Goal: Register for event/course

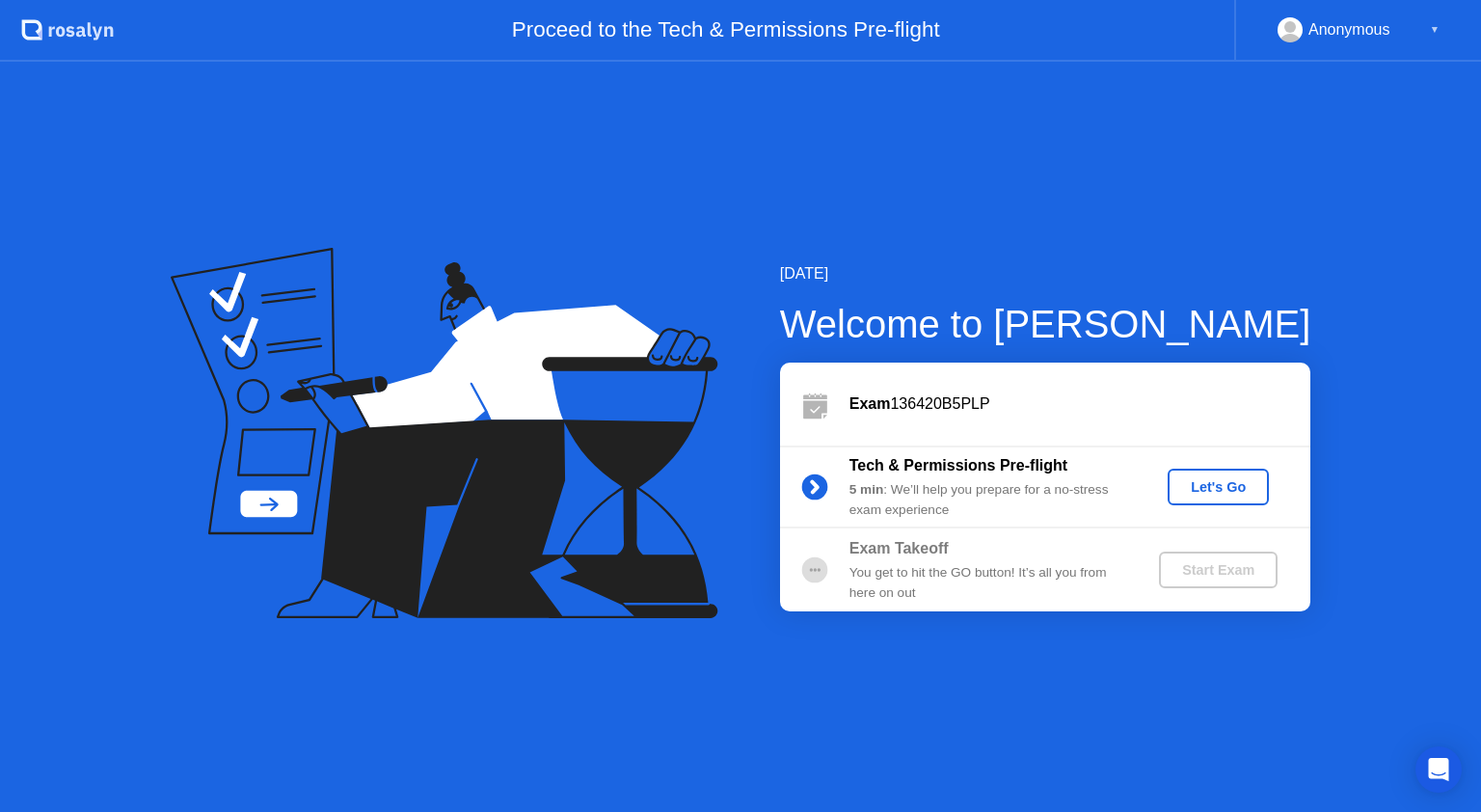
click at [1178, 485] on div "Let's Go" at bounding box center [1218, 487] width 86 height 16
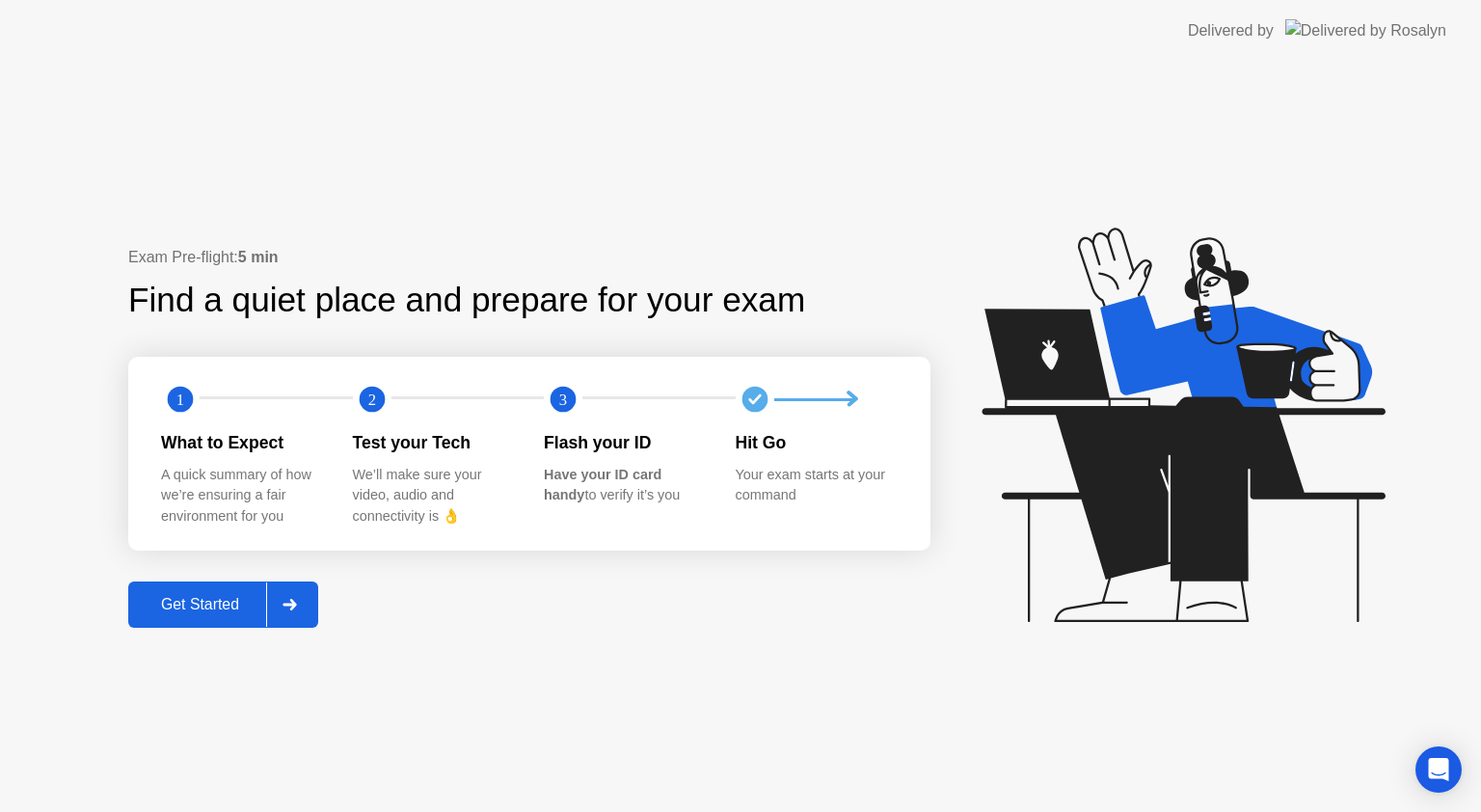
click at [201, 596] on div "Get Started" at bounding box center [200, 605] width 132 height 18
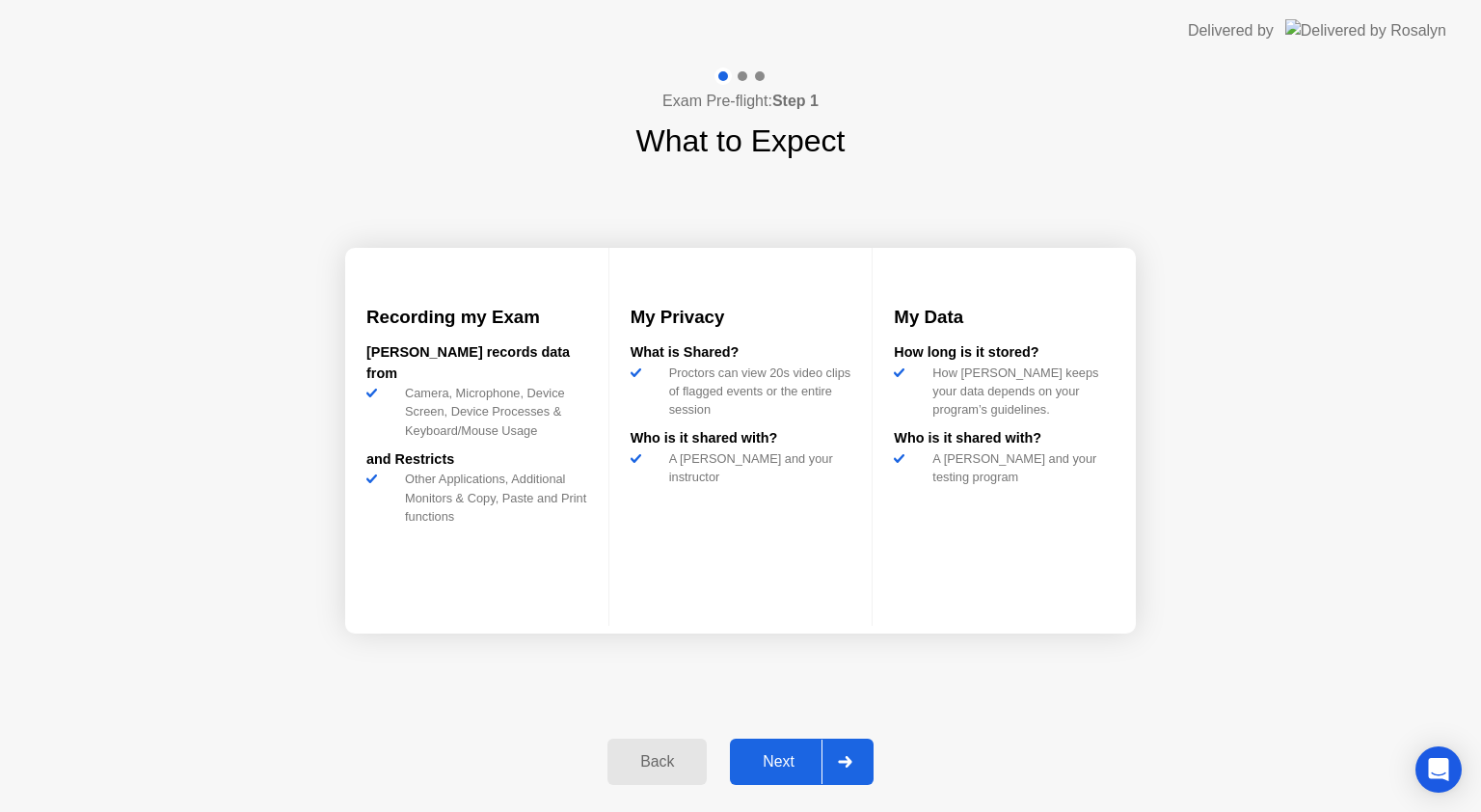
click at [779, 760] on div "Next" at bounding box center [778, 762] width 86 height 18
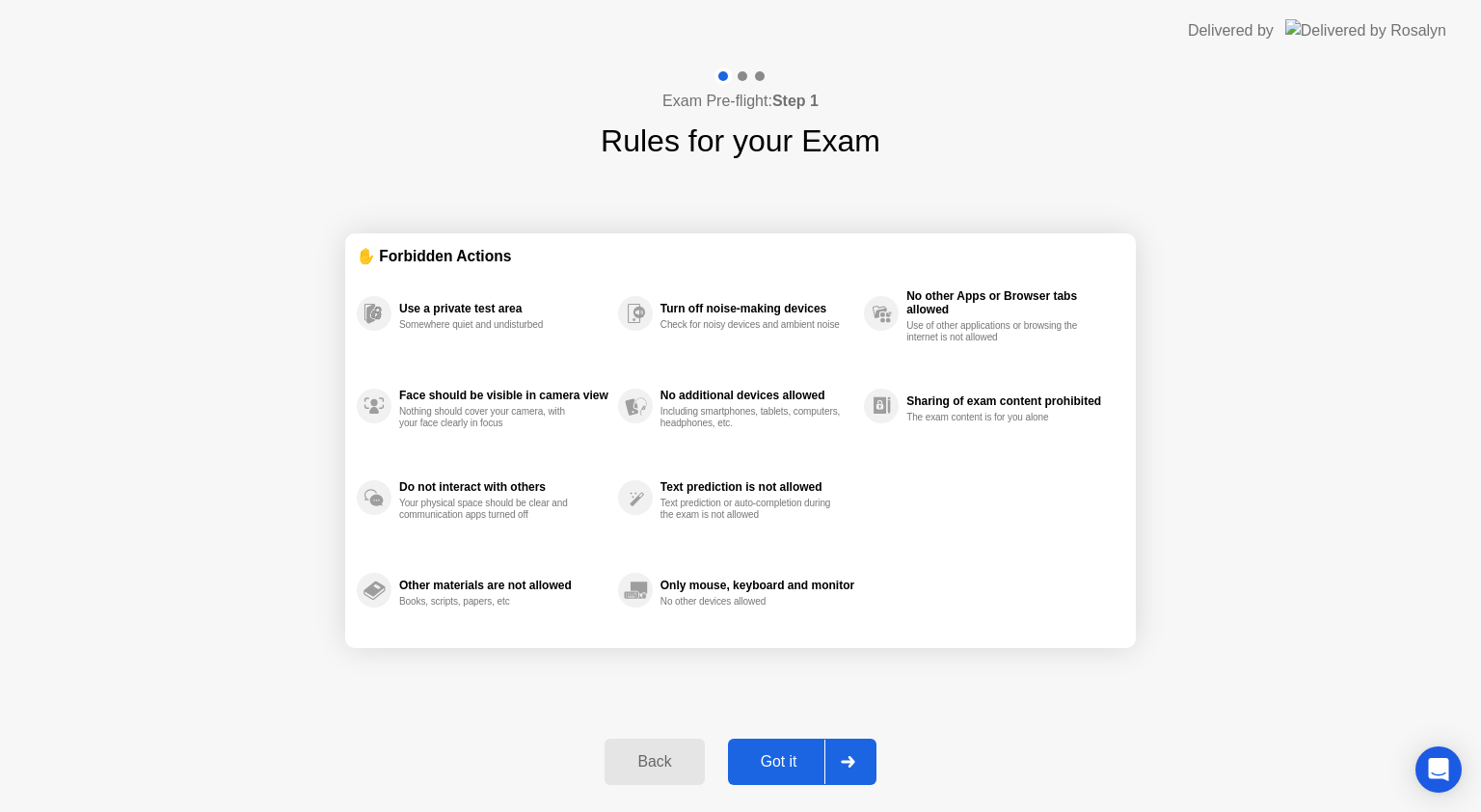
click at [775, 748] on button "Got it" at bounding box center [802, 762] width 149 height 46
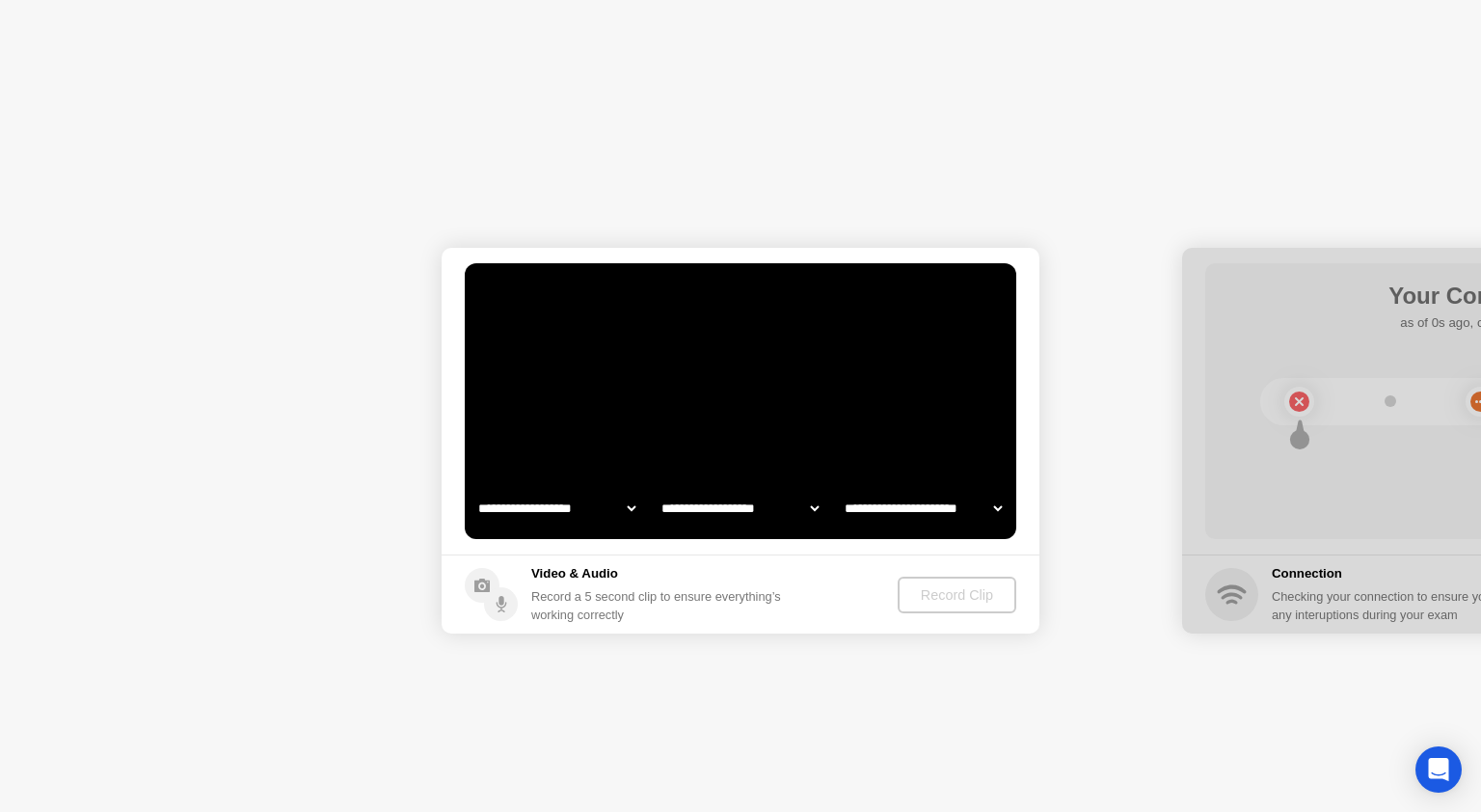
select select "**********"
select select "*******"
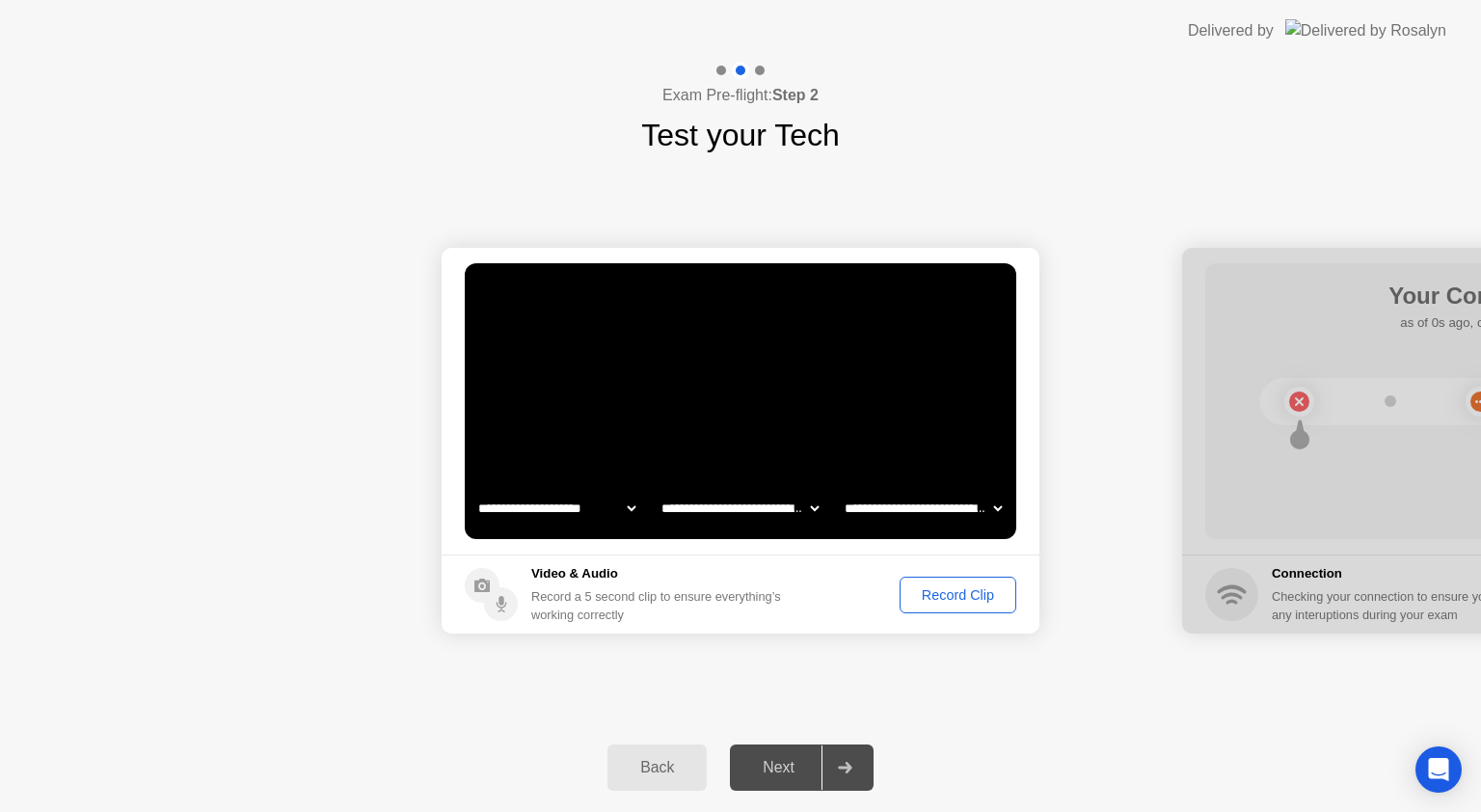
click at [922, 587] on div "Record Clip" at bounding box center [958, 595] width 104 height 16
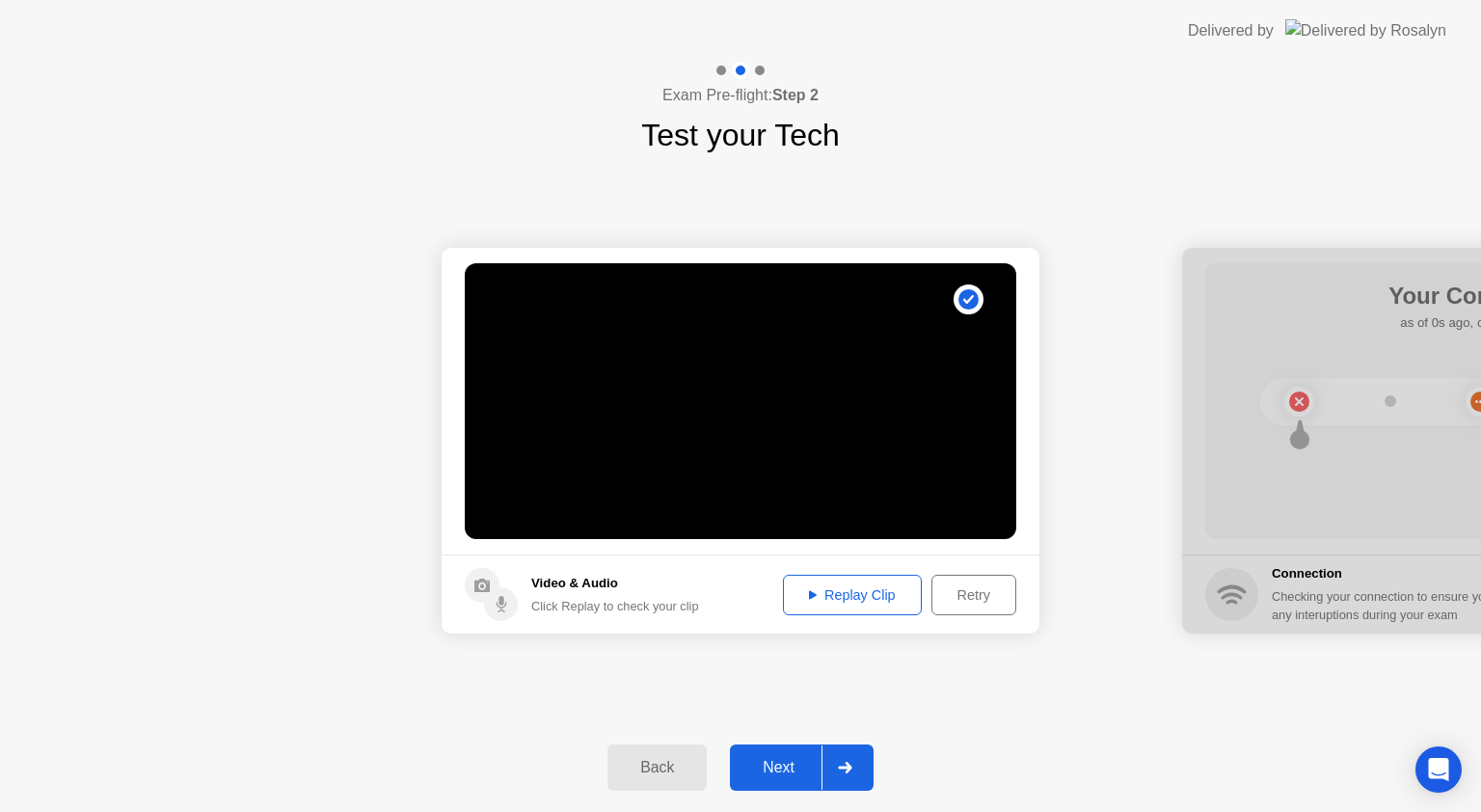
click at [782, 772] on div "Next" at bounding box center [778, 768] width 86 height 18
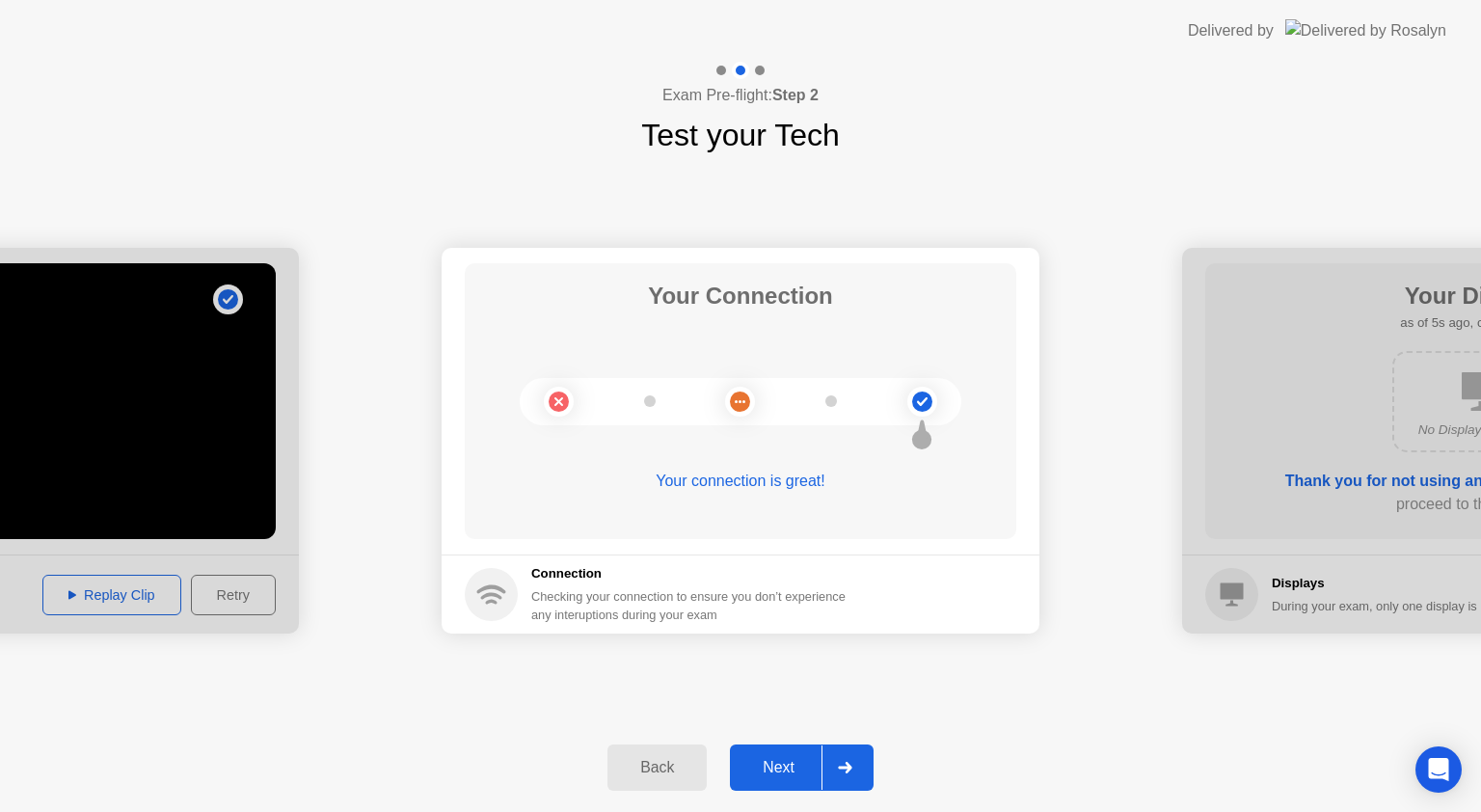
click at [793, 767] on div "Next" at bounding box center [778, 768] width 86 height 18
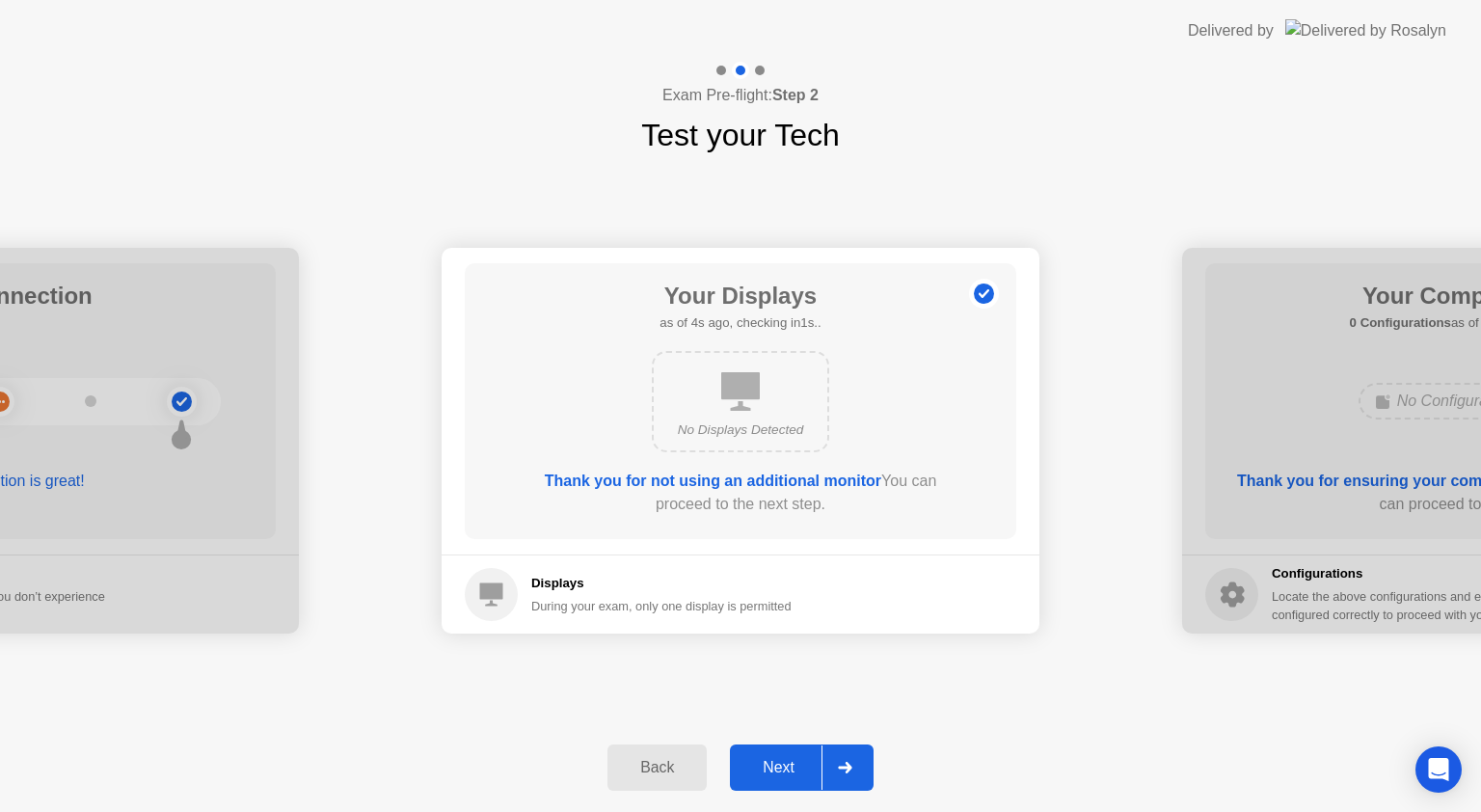
click at [785, 775] on div "Next" at bounding box center [778, 768] width 86 height 18
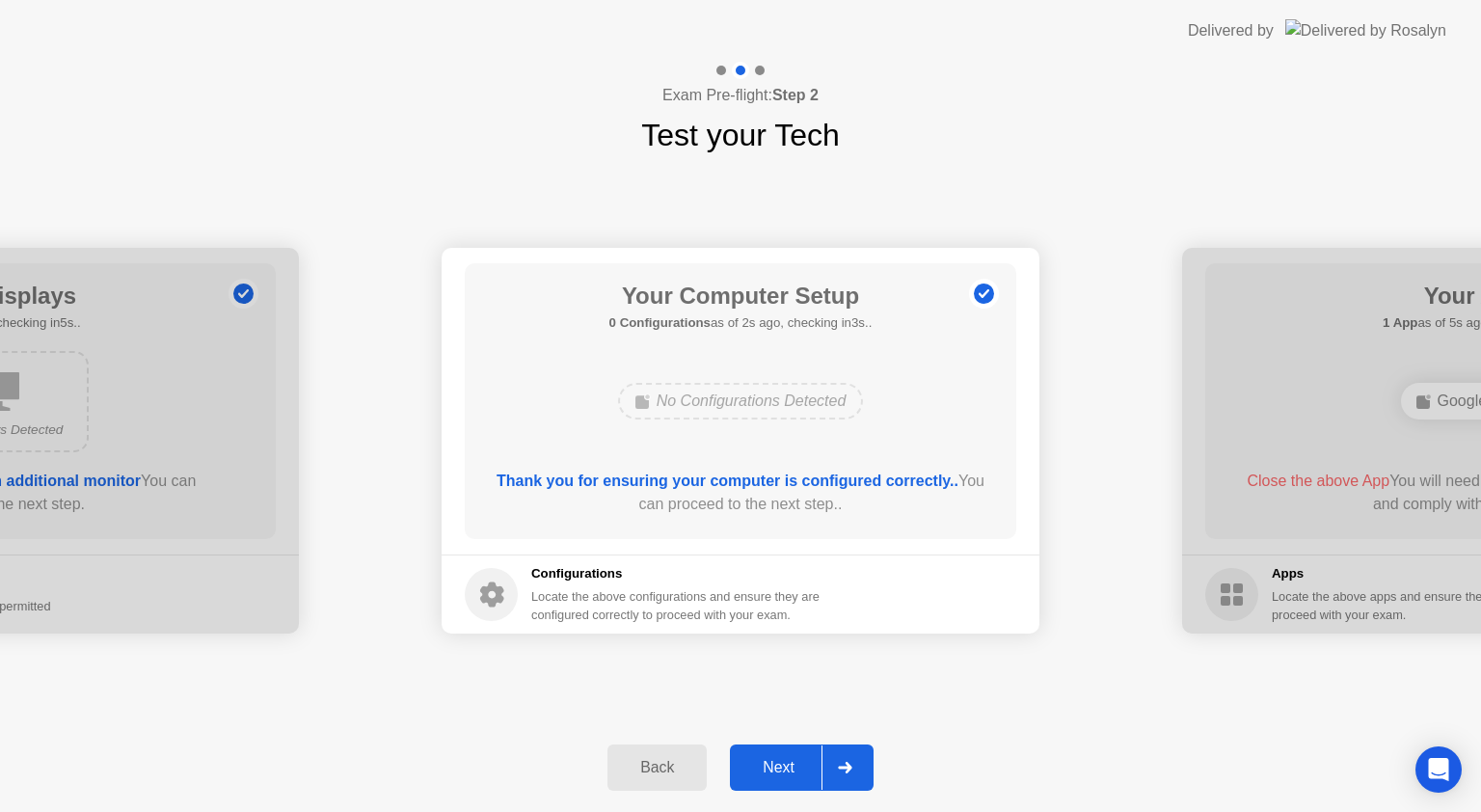
click at [786, 764] on div "Next" at bounding box center [778, 768] width 86 height 18
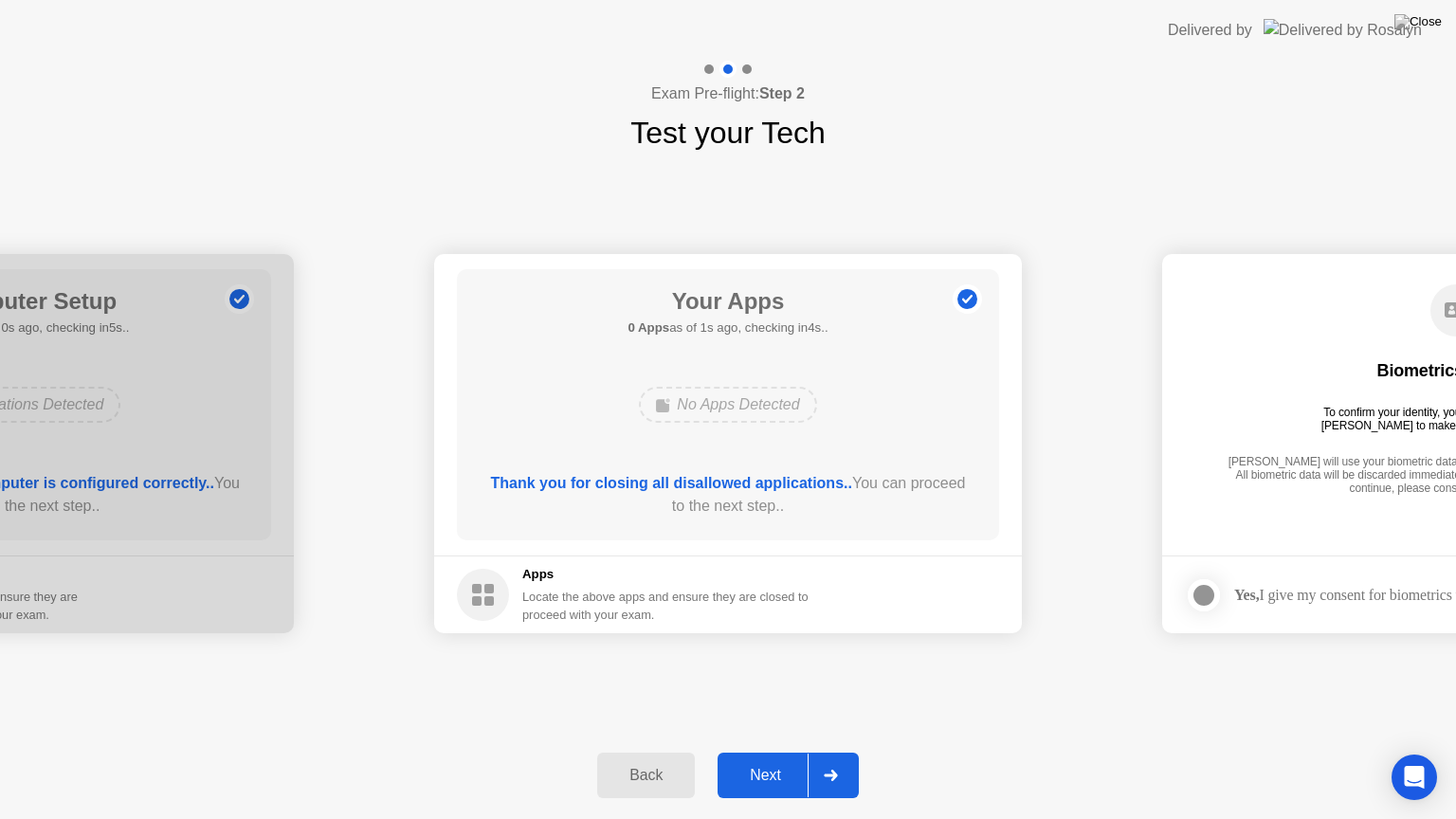
click at [781, 772] on div "Next" at bounding box center [765, 776] width 84 height 17
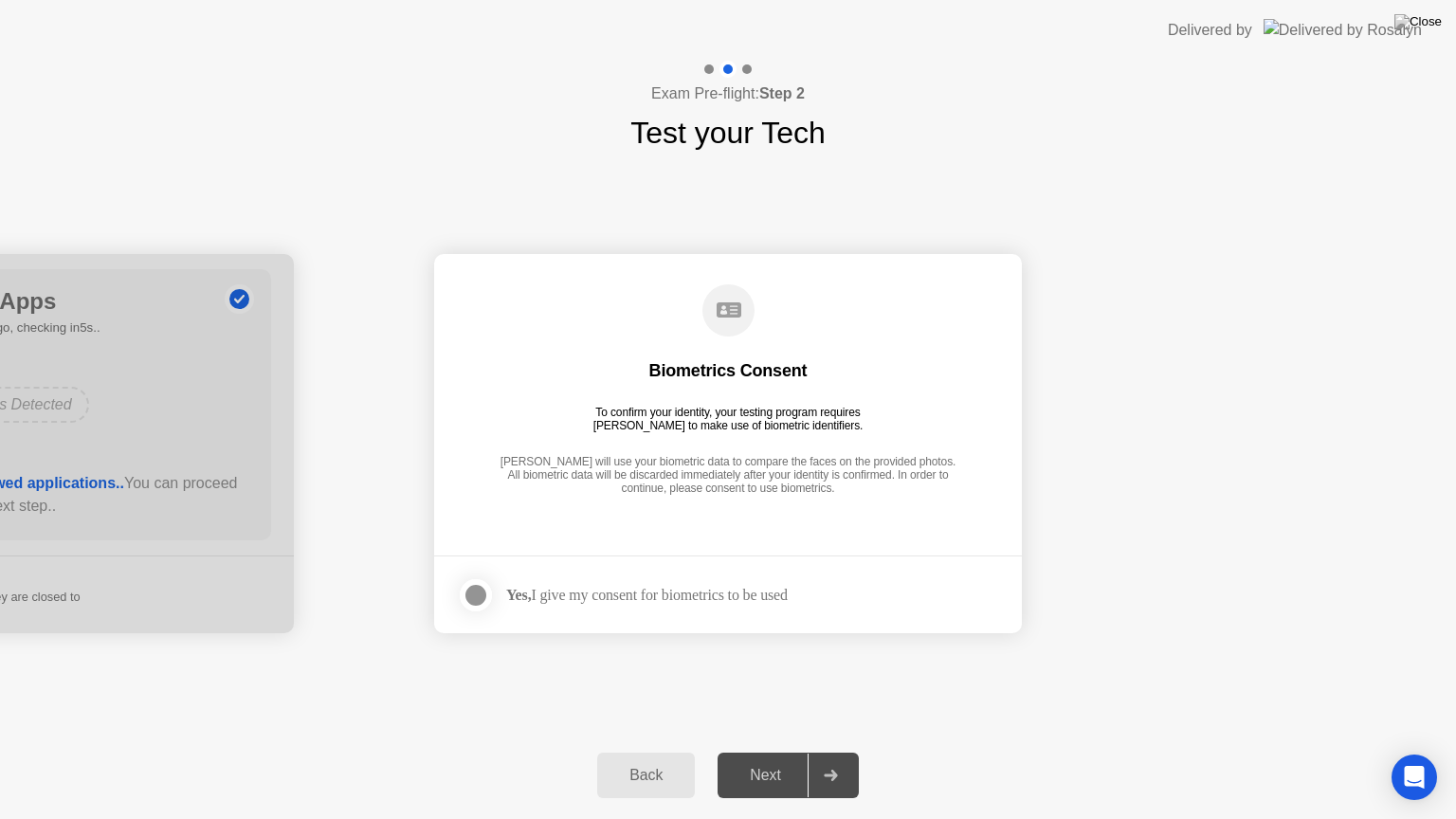
click at [781, 772] on div "Next" at bounding box center [765, 776] width 84 height 17
click at [478, 599] on div at bounding box center [475, 595] width 22 height 22
click at [767, 789] on button "Next" at bounding box center [789, 775] width 142 height 46
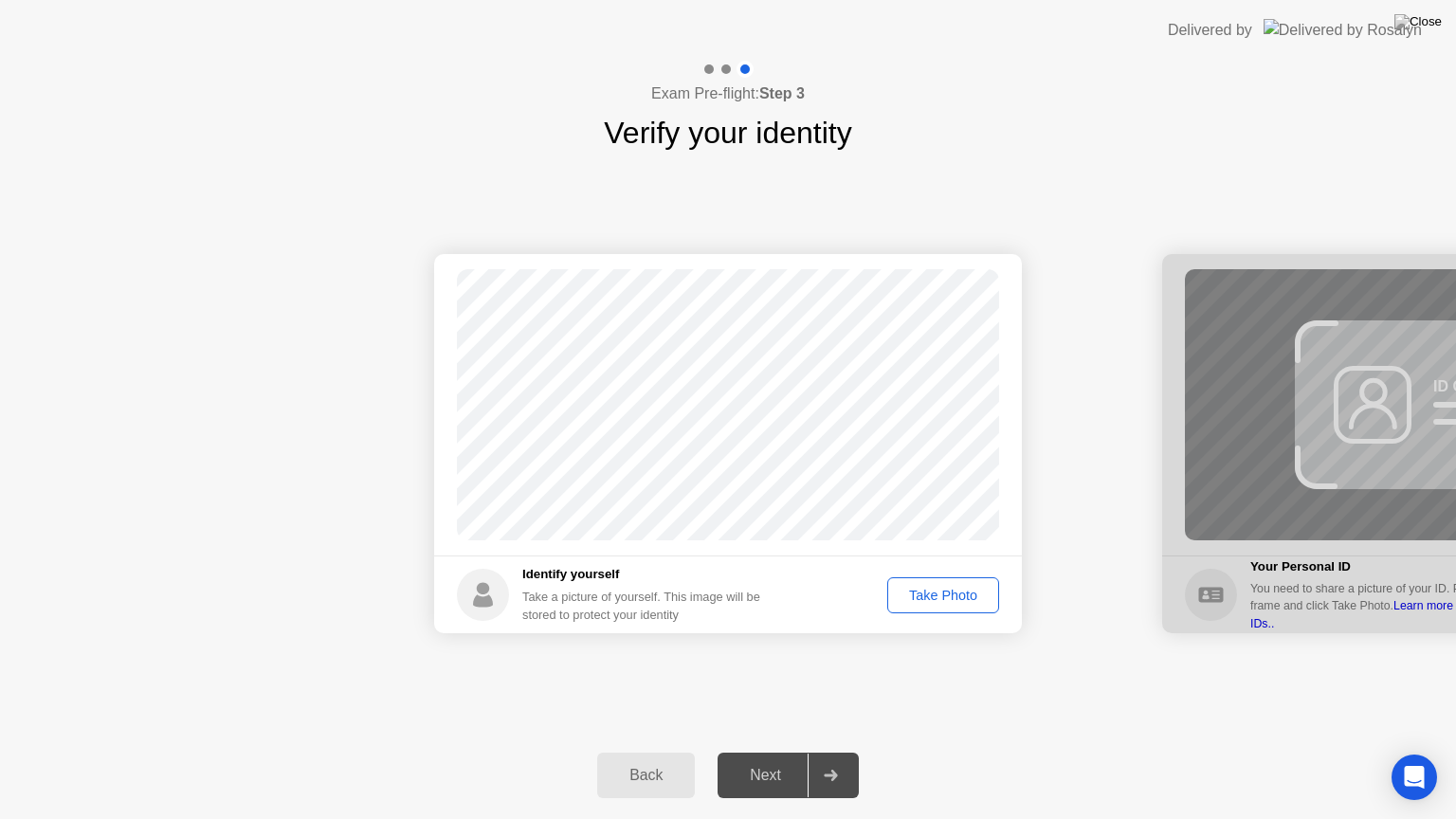
click at [930, 588] on div "Take Photo" at bounding box center [944, 596] width 99 height 16
click at [768, 781] on div "Next" at bounding box center [765, 776] width 84 height 17
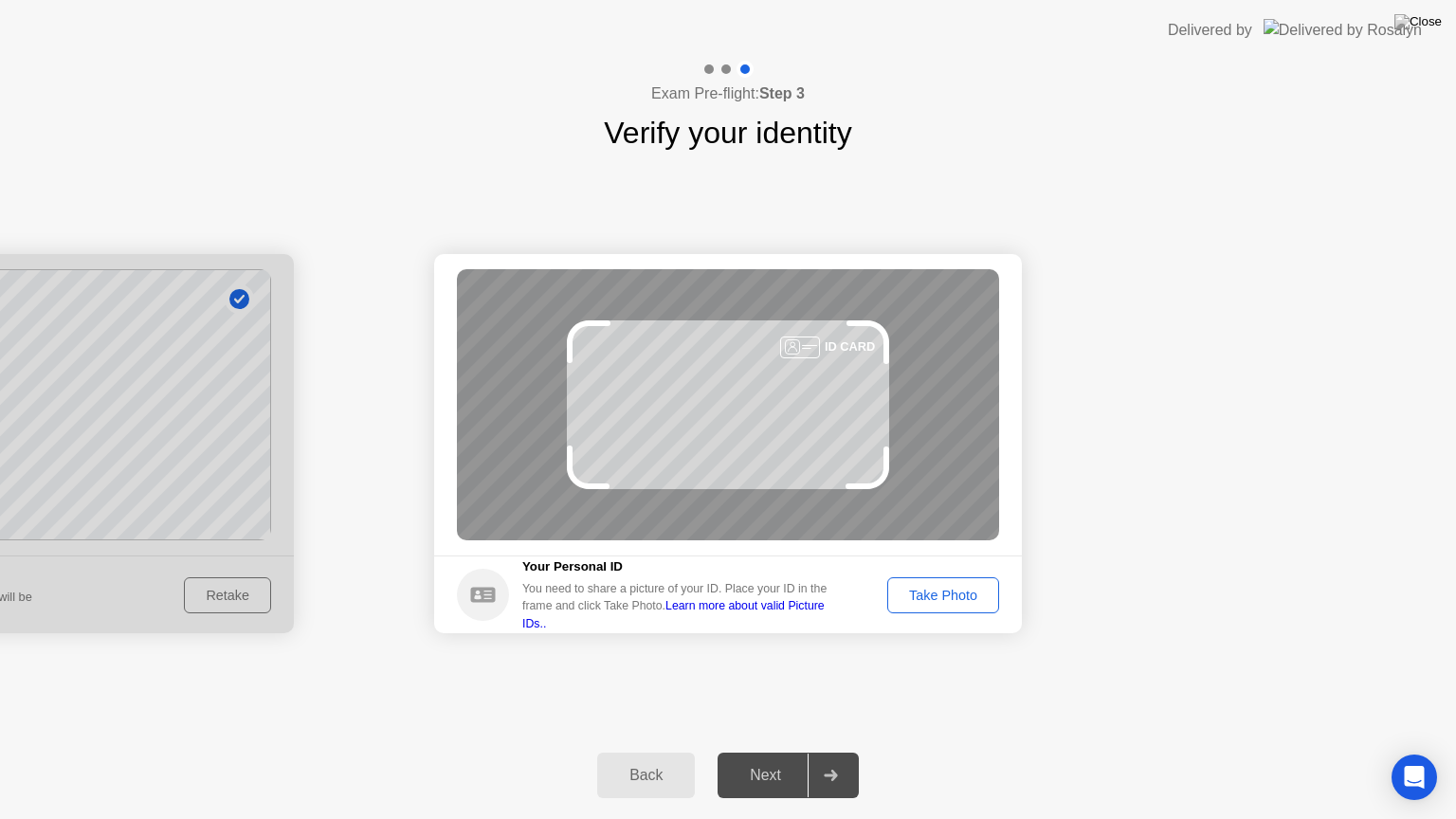
click at [951, 610] on button "Take Photo" at bounding box center [943, 595] width 112 height 36
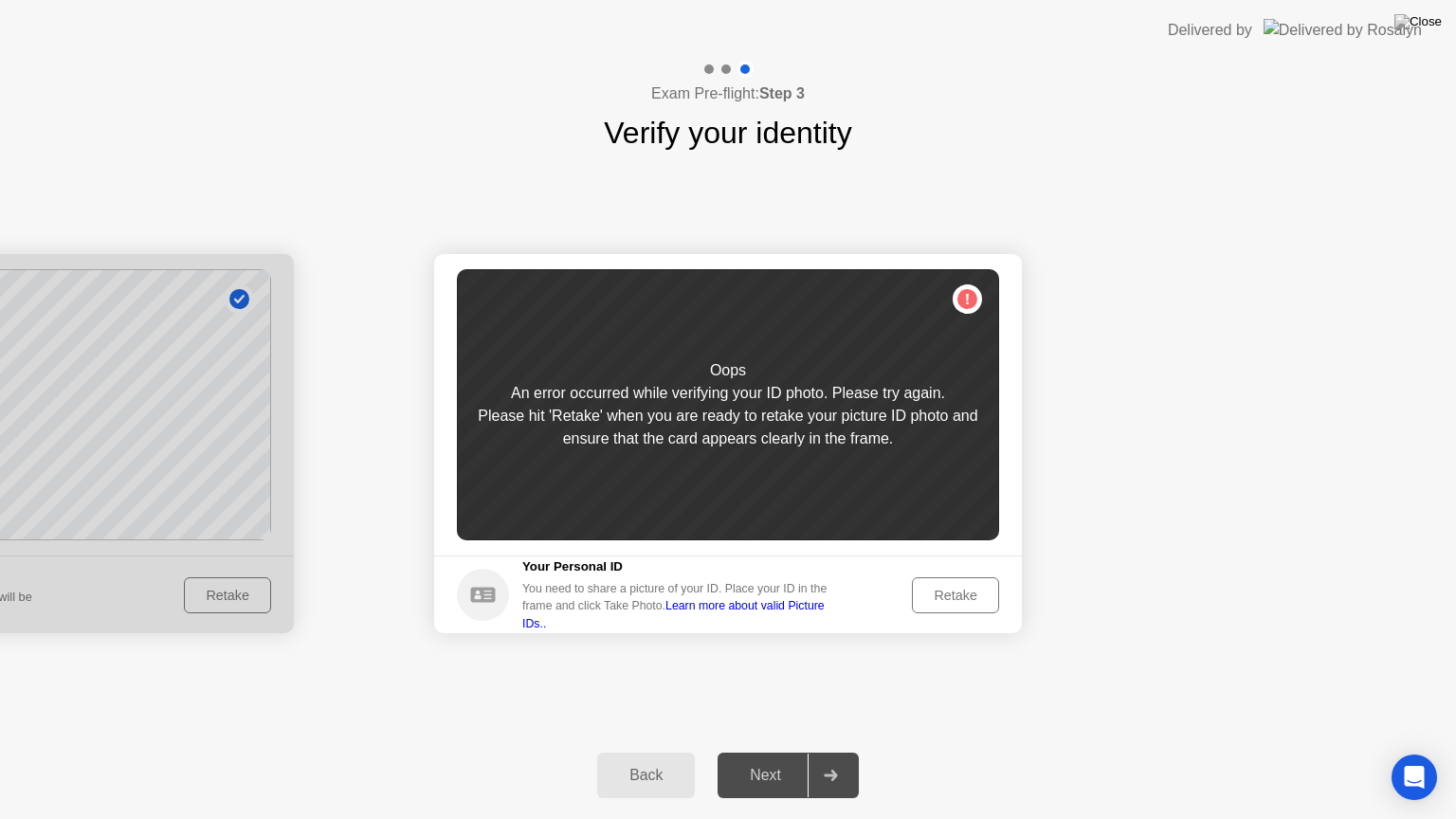
click at [951, 604] on div "Retake" at bounding box center [955, 596] width 74 height 16
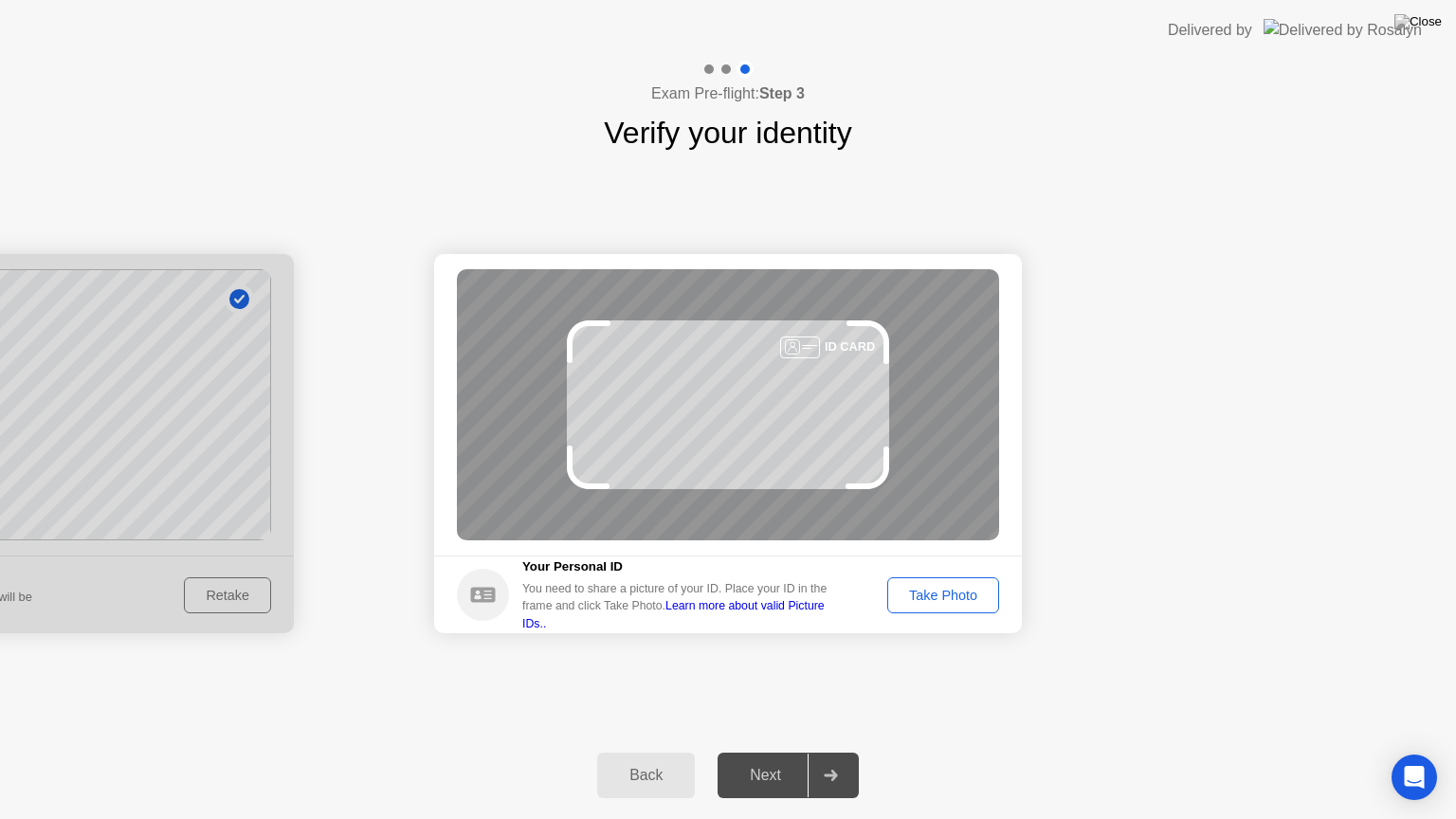
click at [951, 604] on div "Take Photo" at bounding box center [944, 596] width 99 height 16
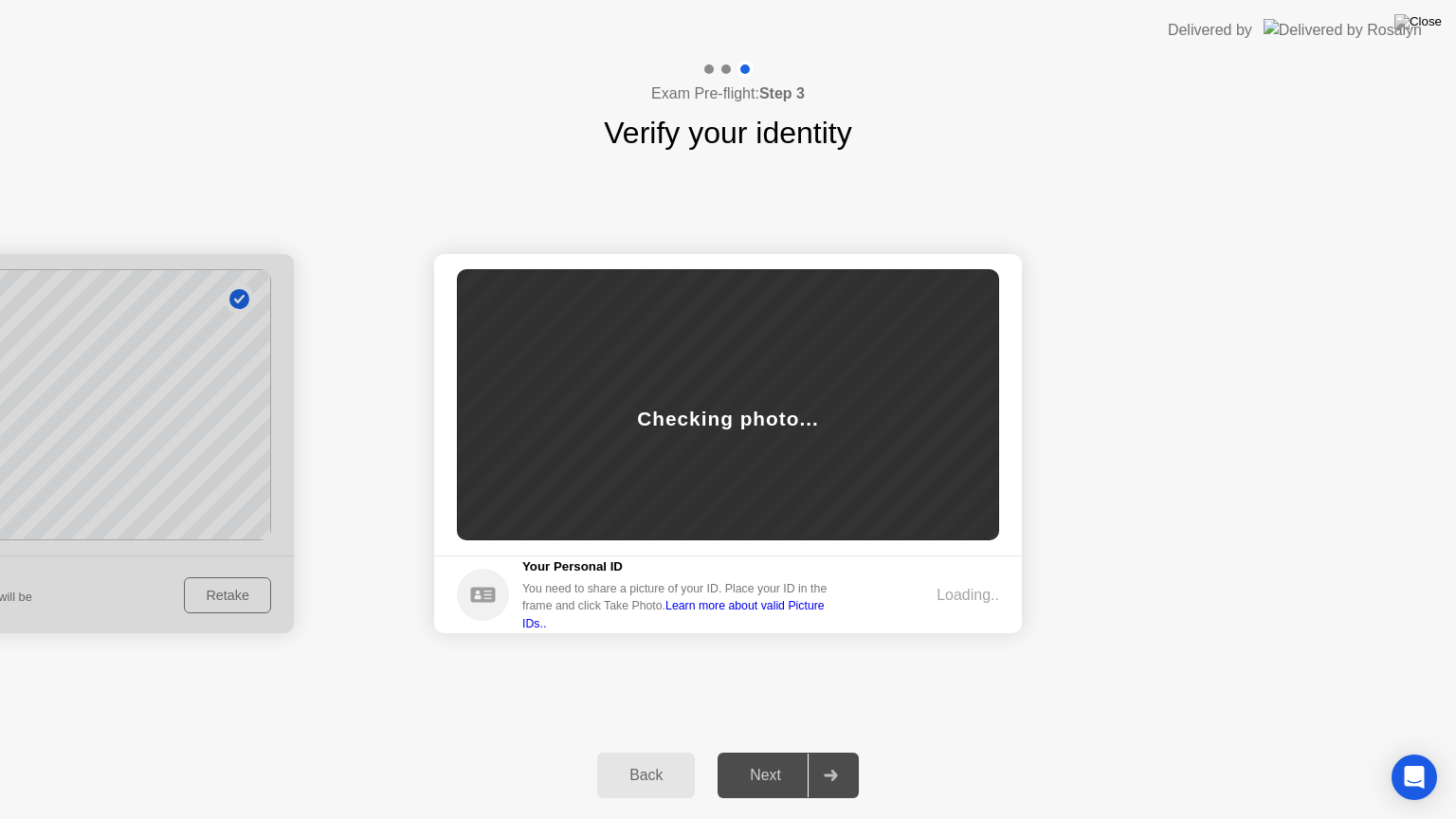
click at [811, 612] on link "Learn more about valid Picture IDs.." at bounding box center [673, 614] width 303 height 30
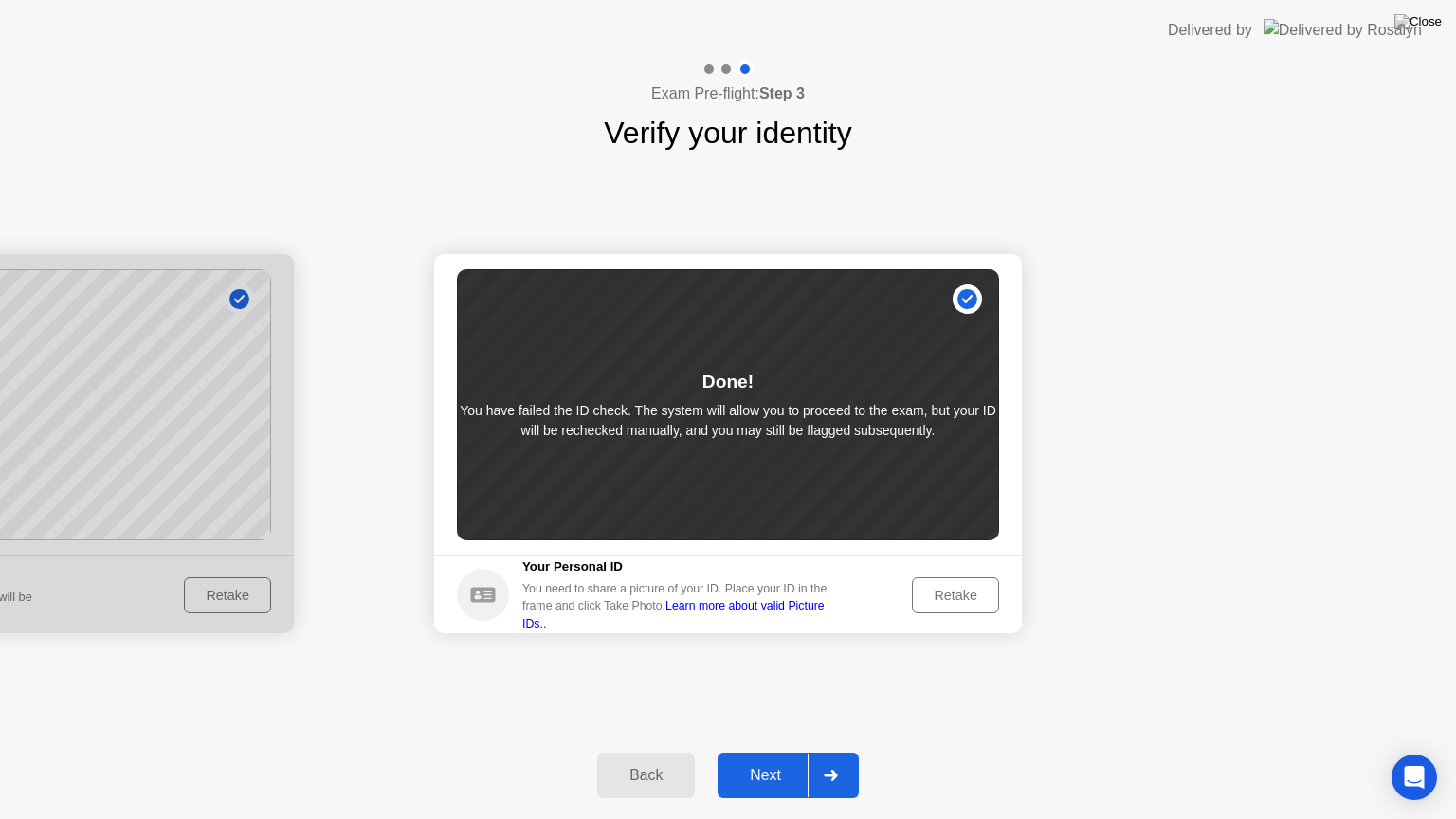
click at [947, 749] on div "Back Next" at bounding box center [728, 775] width 1456 height 87
click at [759, 777] on div "Next" at bounding box center [765, 776] width 84 height 17
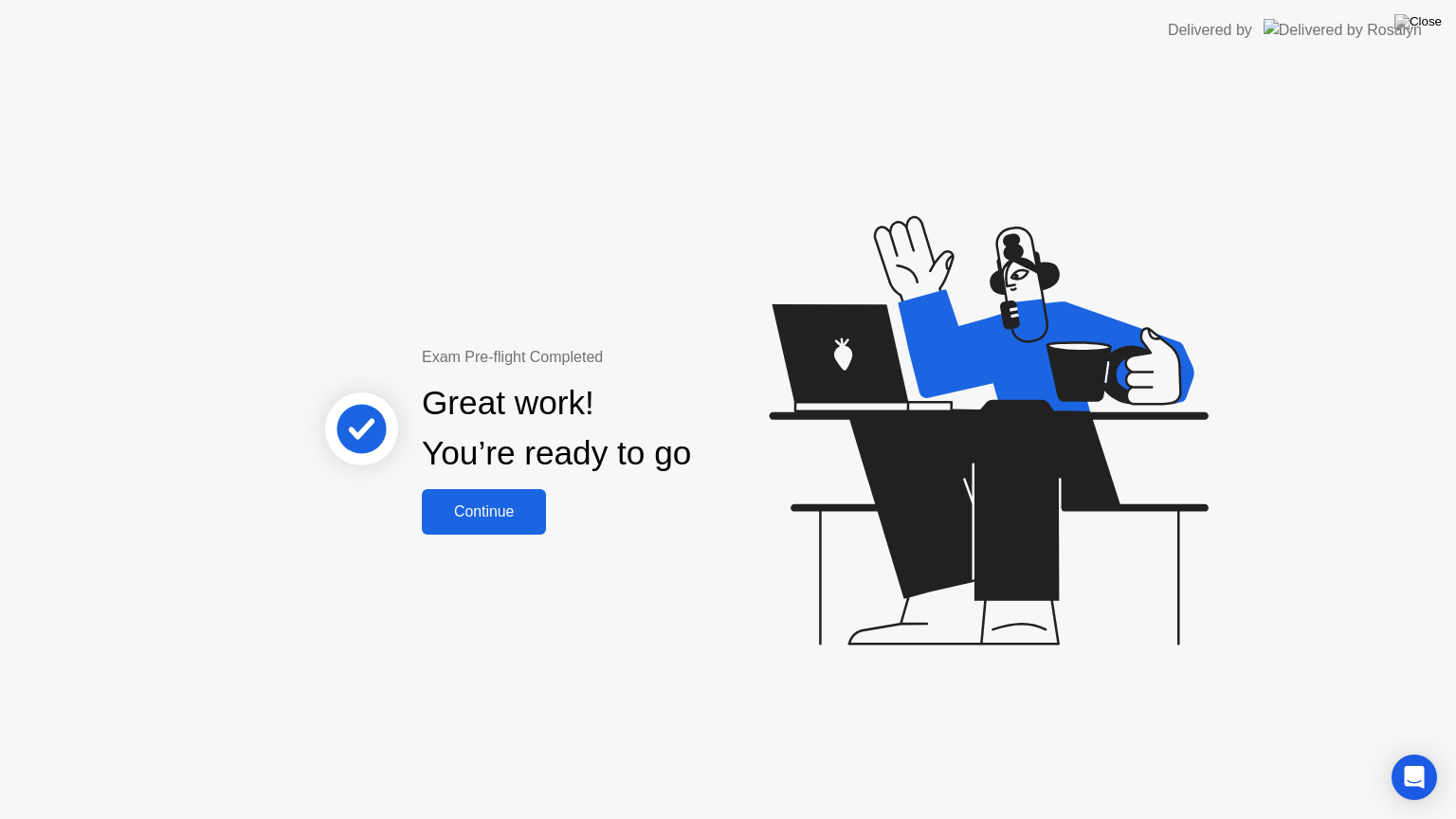
click at [514, 516] on div "Continue" at bounding box center [484, 512] width 113 height 17
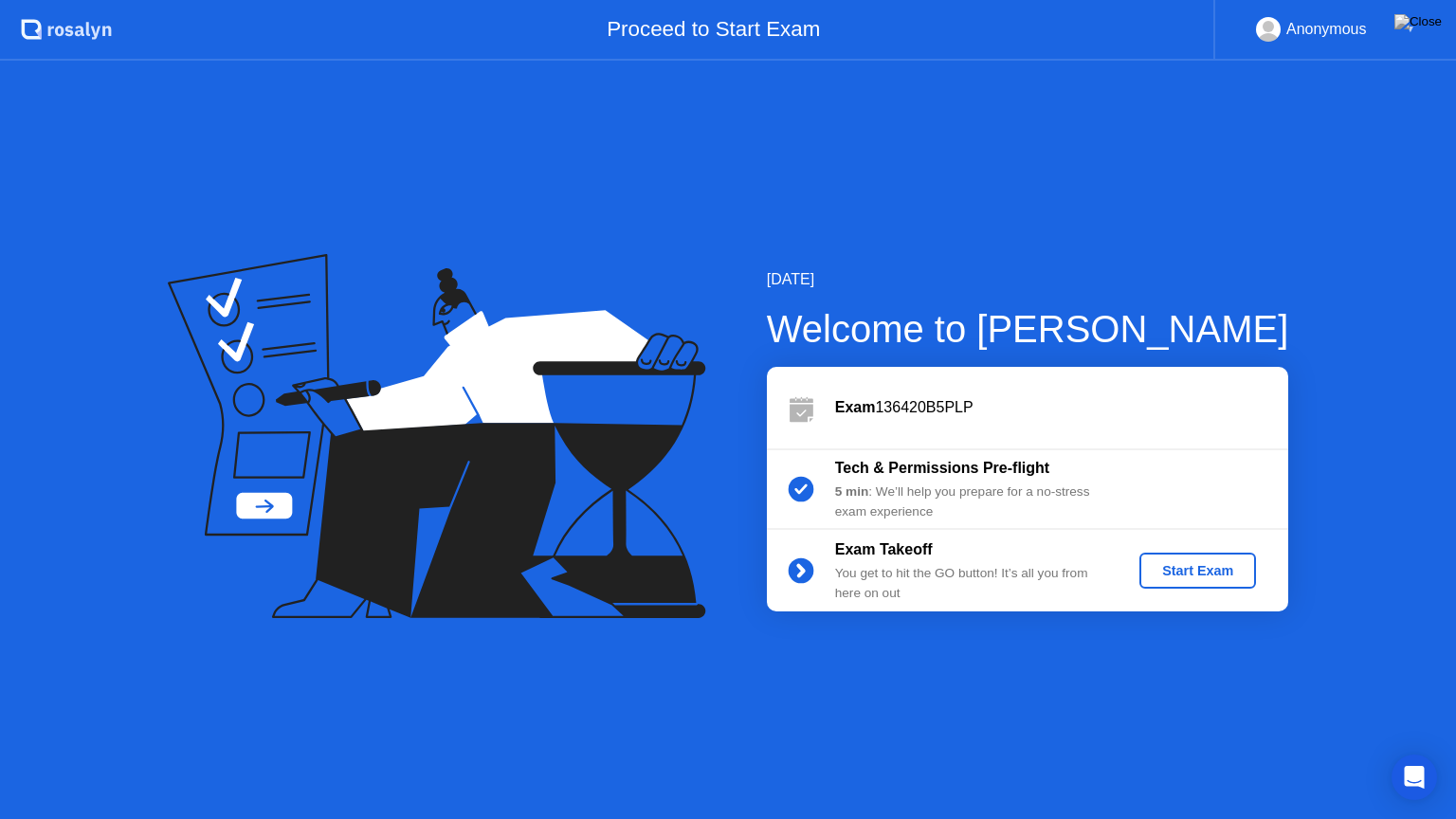
click at [1199, 573] on div "Start Exam" at bounding box center [1198, 572] width 102 height 16
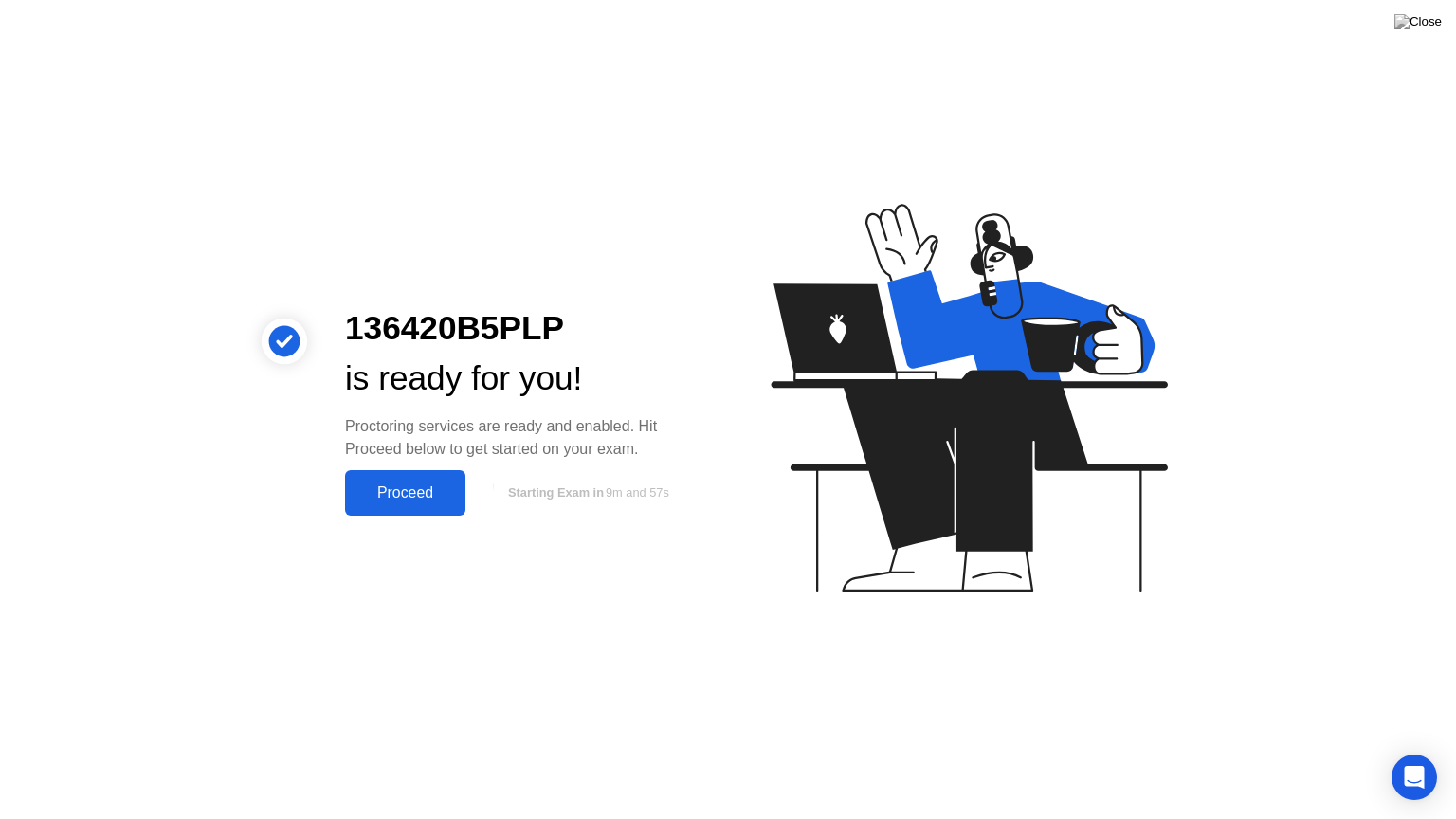
click at [383, 489] on div "Proceed" at bounding box center [405, 493] width 109 height 17
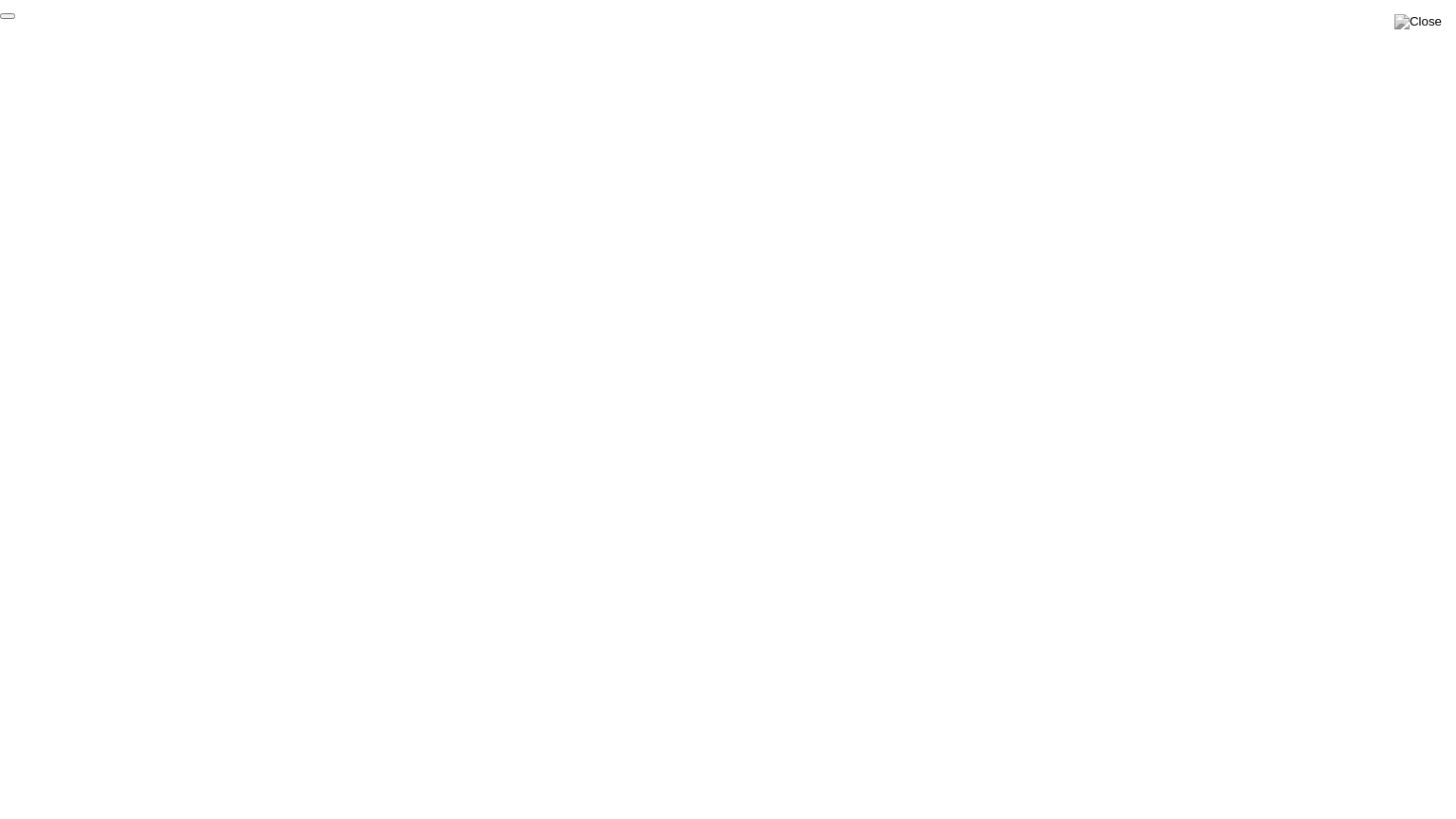
click div "End Proctoring Session"
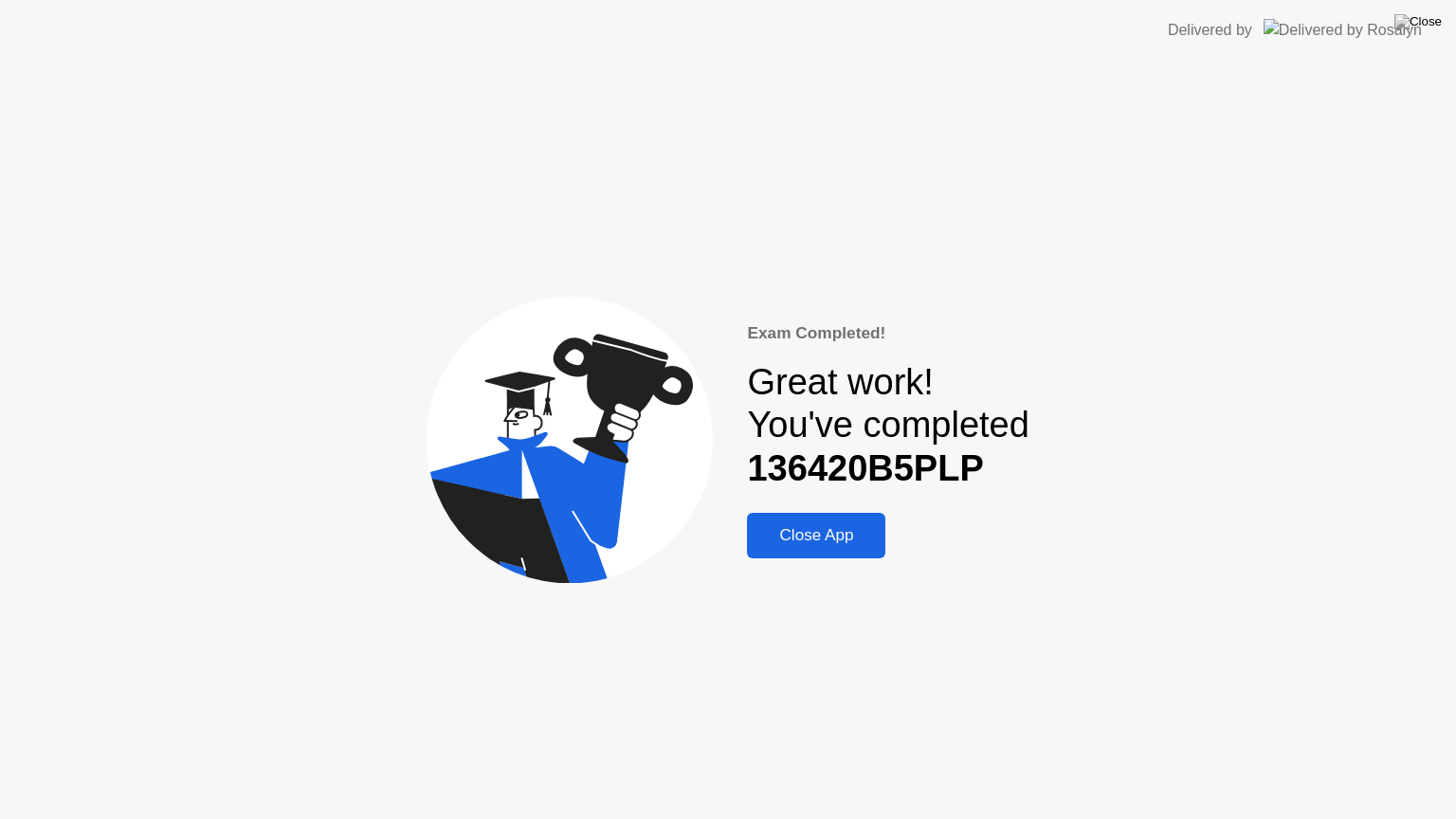
click at [810, 541] on div "Close App" at bounding box center [816, 536] width 127 height 19
